Goal: Information Seeking & Learning: Check status

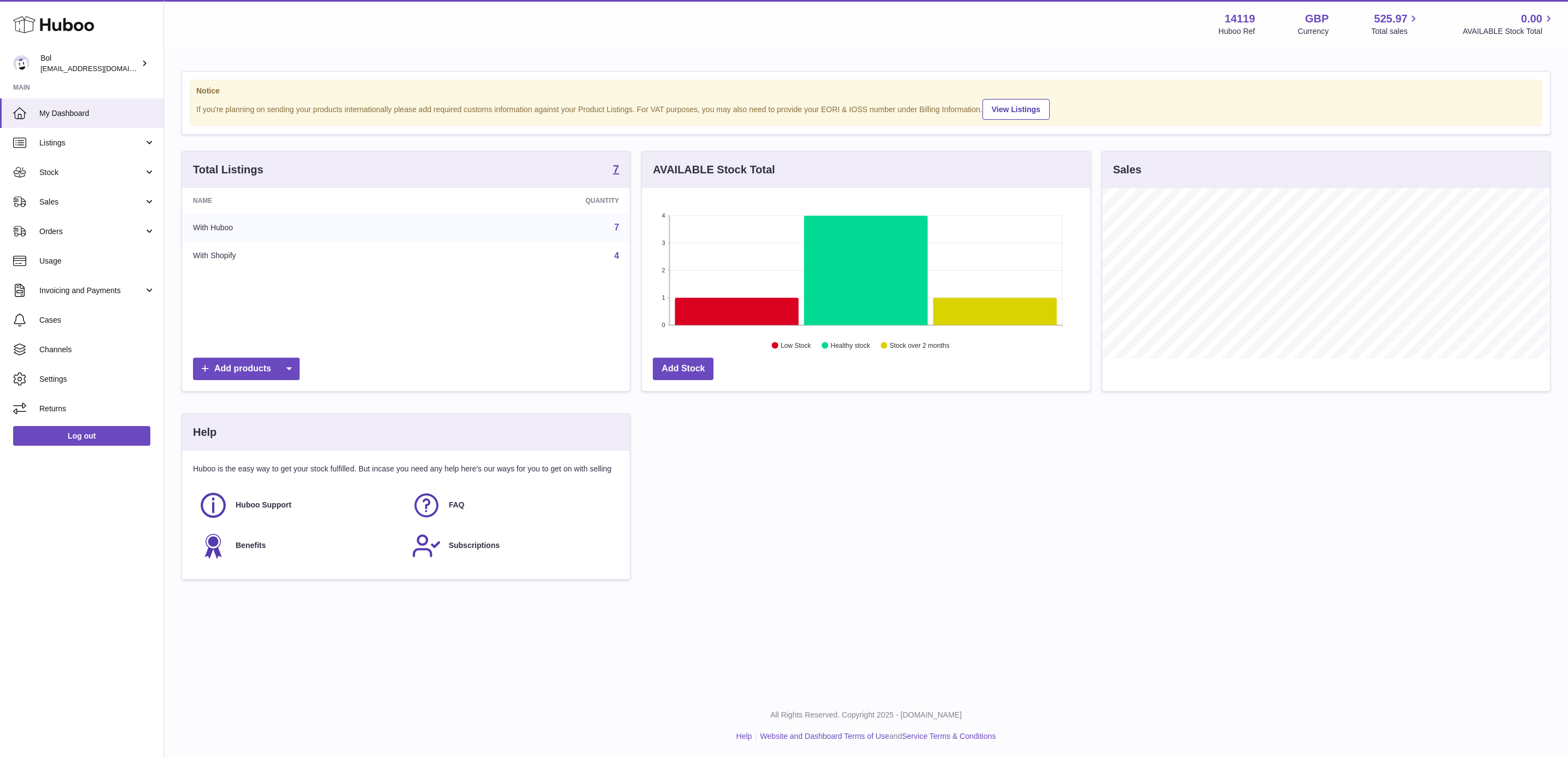
scroll to position [171, 447]
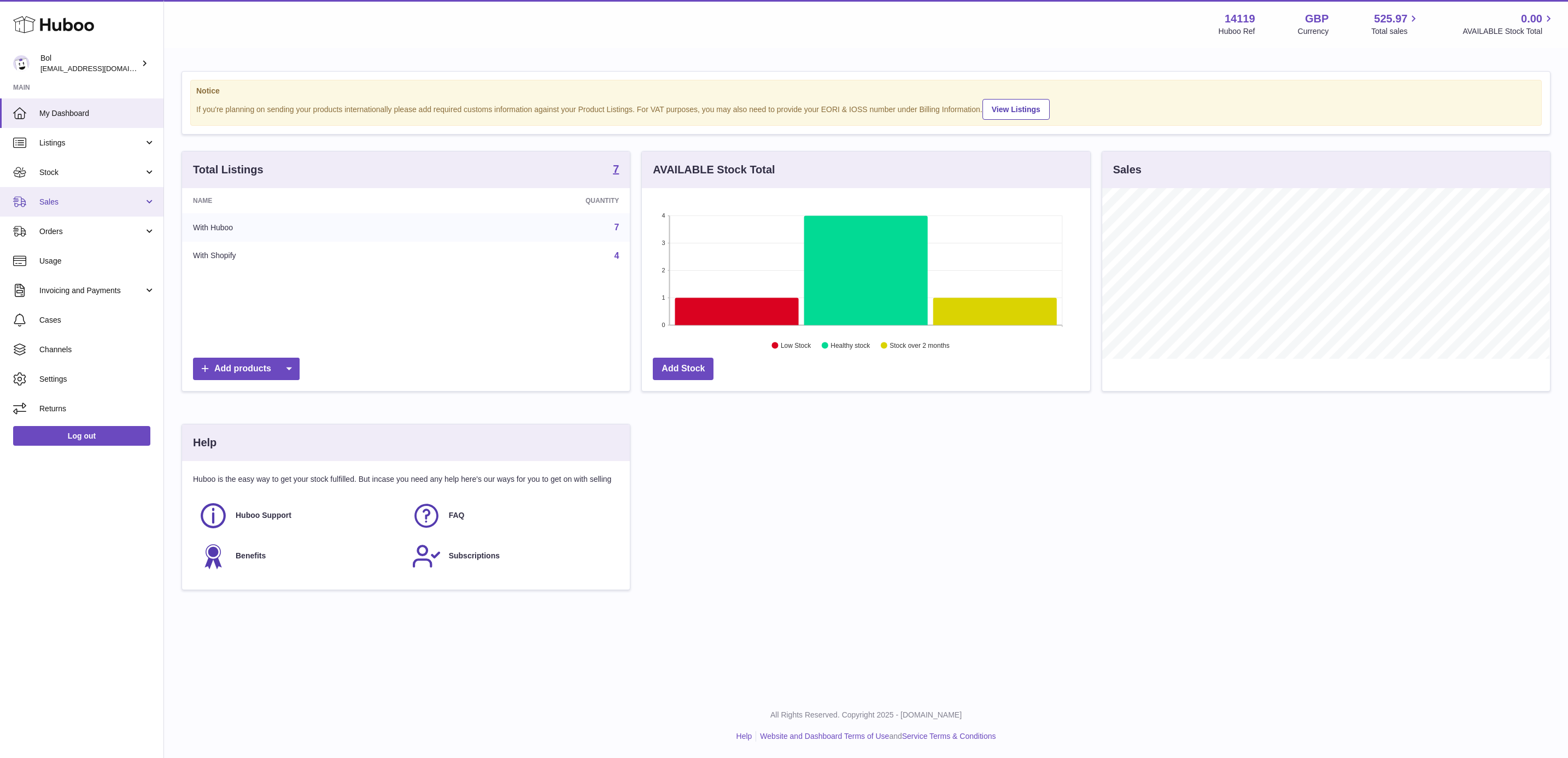
click at [82, 197] on span "Sales" at bounding box center [92, 202] width 105 height 10
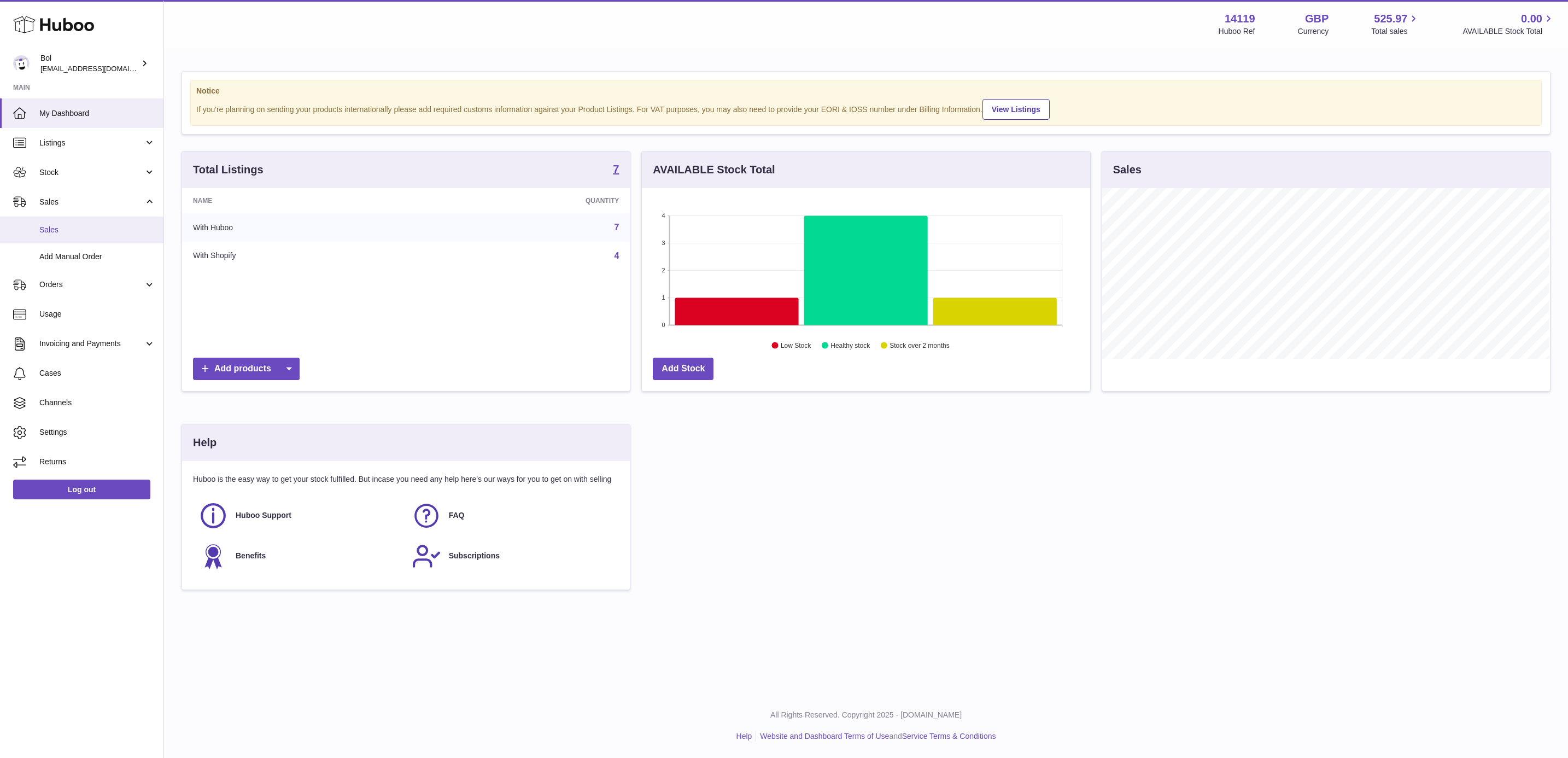
click at [85, 220] on link "Sales" at bounding box center [81, 230] width 163 height 27
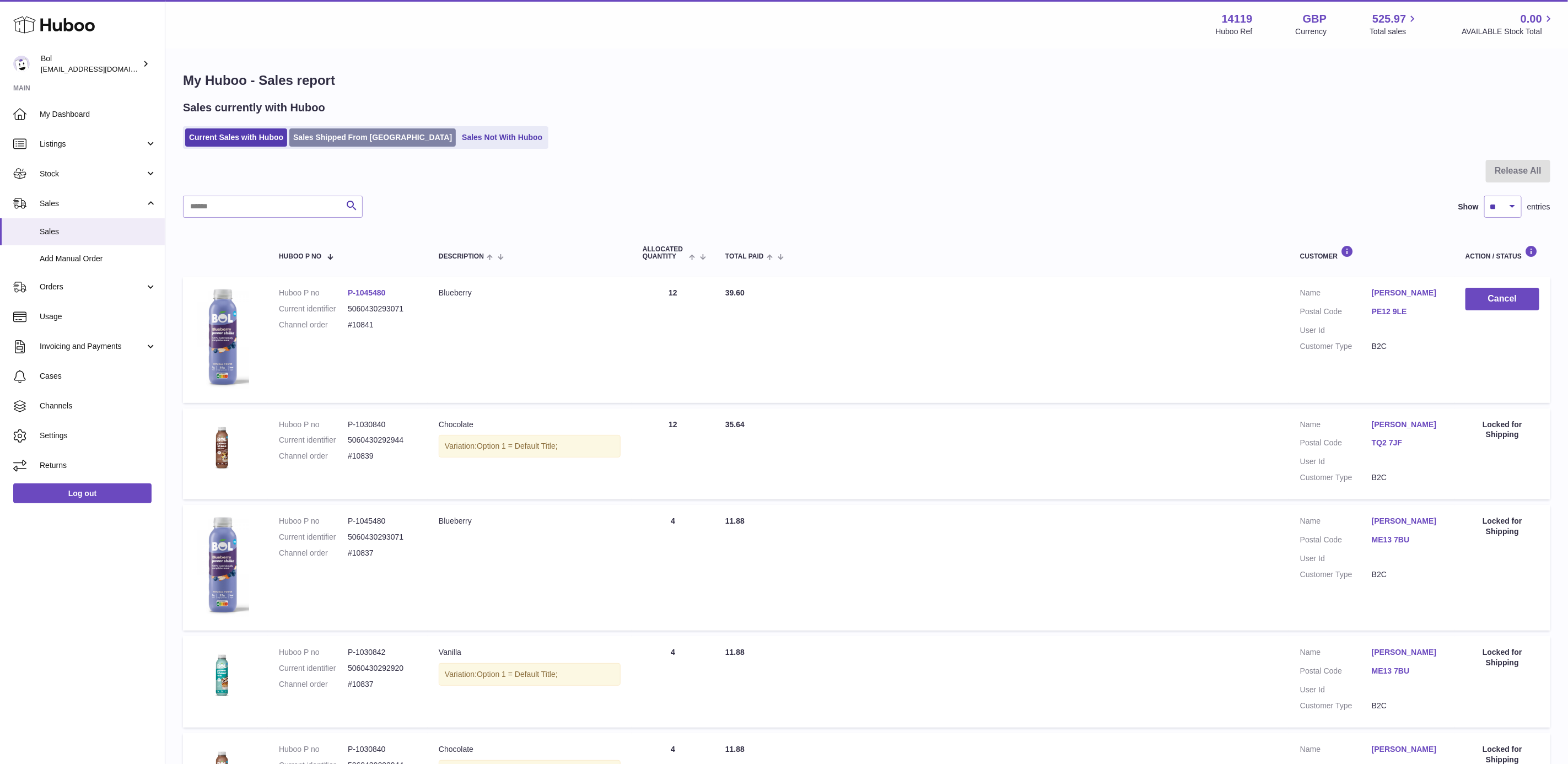
click at [339, 139] on link "Sales Shipped From [GEOGRAPHIC_DATA]" at bounding box center [373, 137] width 167 height 18
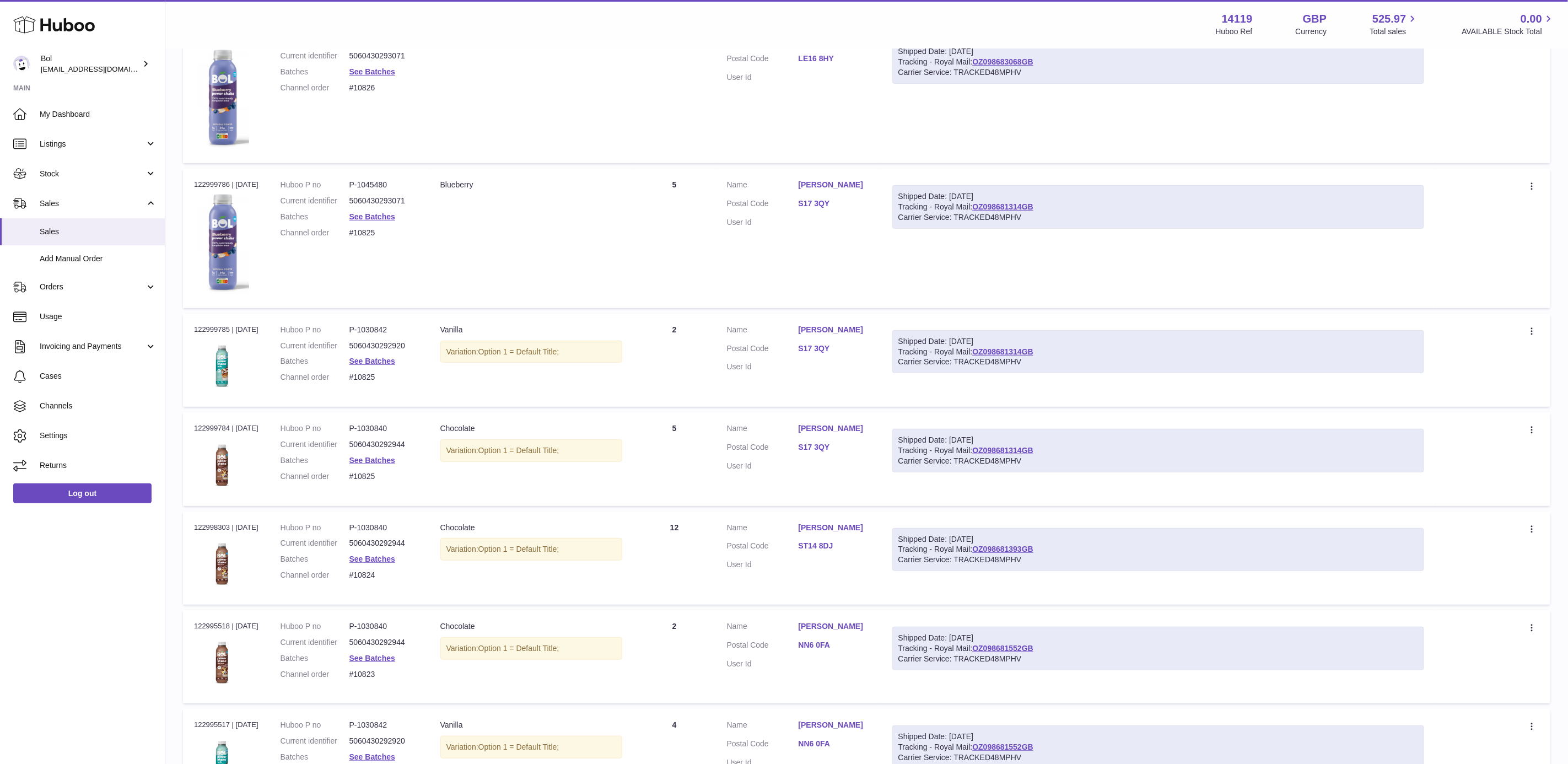
scroll to position [89, 0]
